Goal: Find specific page/section: Find specific page/section

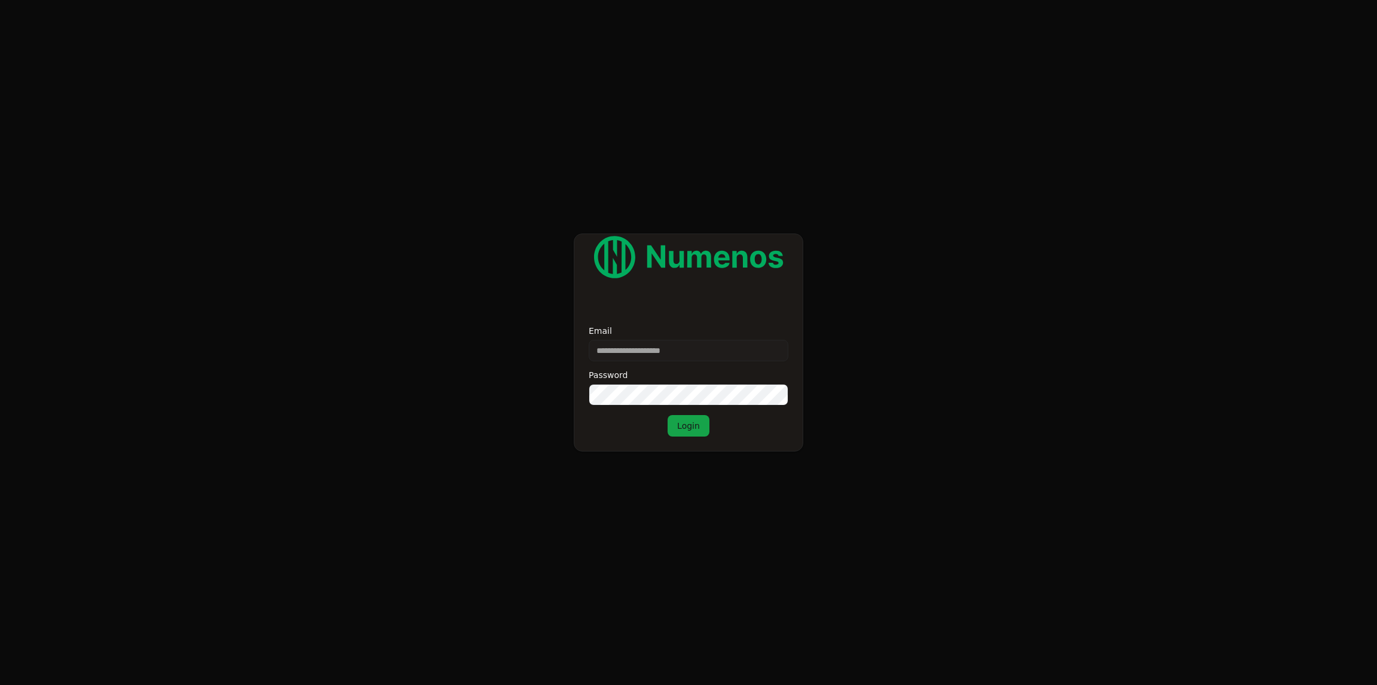
type input "**********"
click at [667, 415] on button "Login" at bounding box center [688, 426] width 42 height 22
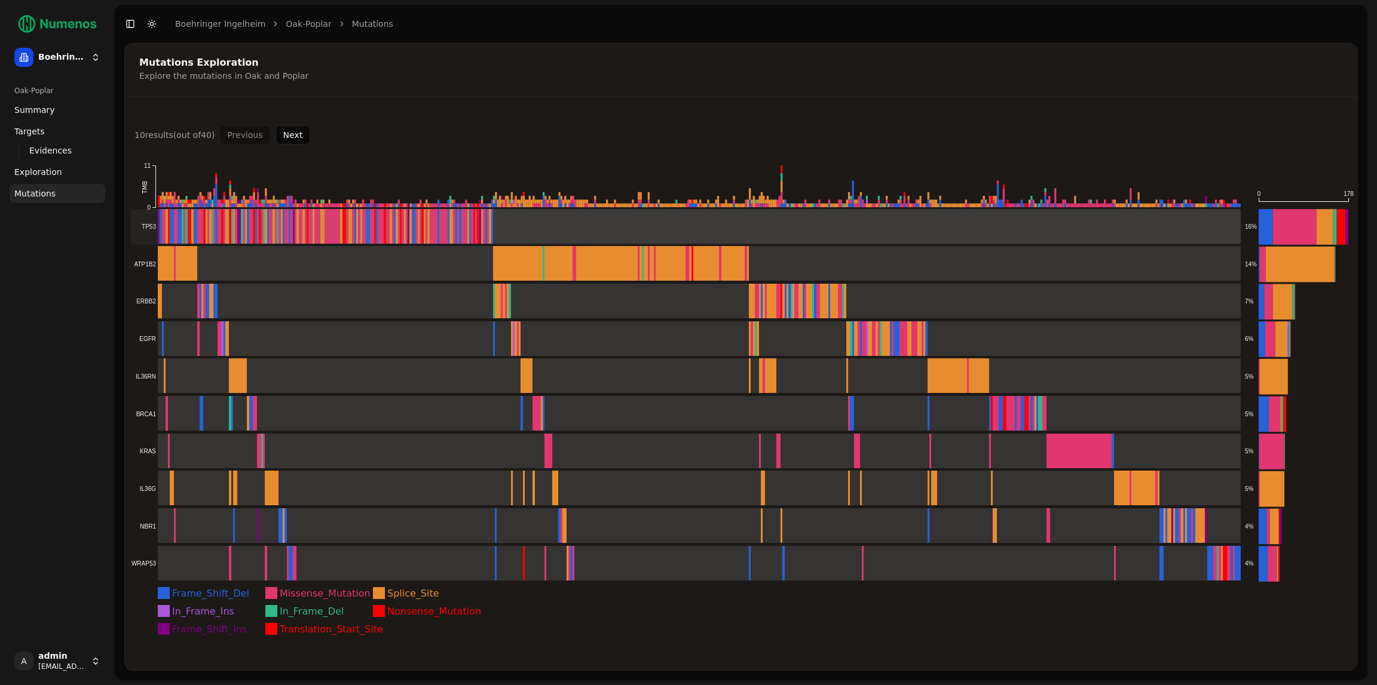
click at [302, 237] on rect at bounding box center [686, 227] width 1110 height 36
